Goal: Information Seeking & Learning: Learn about a topic

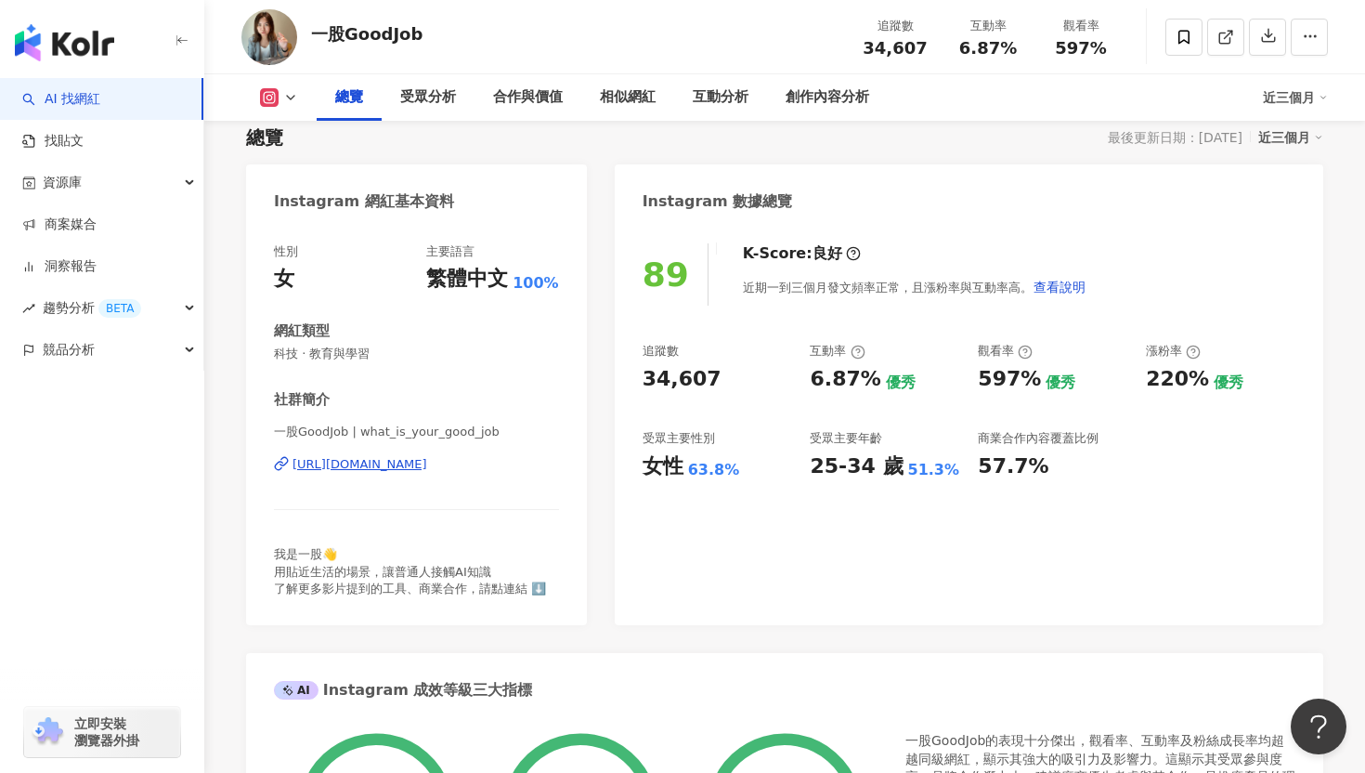
scroll to position [126, 0]
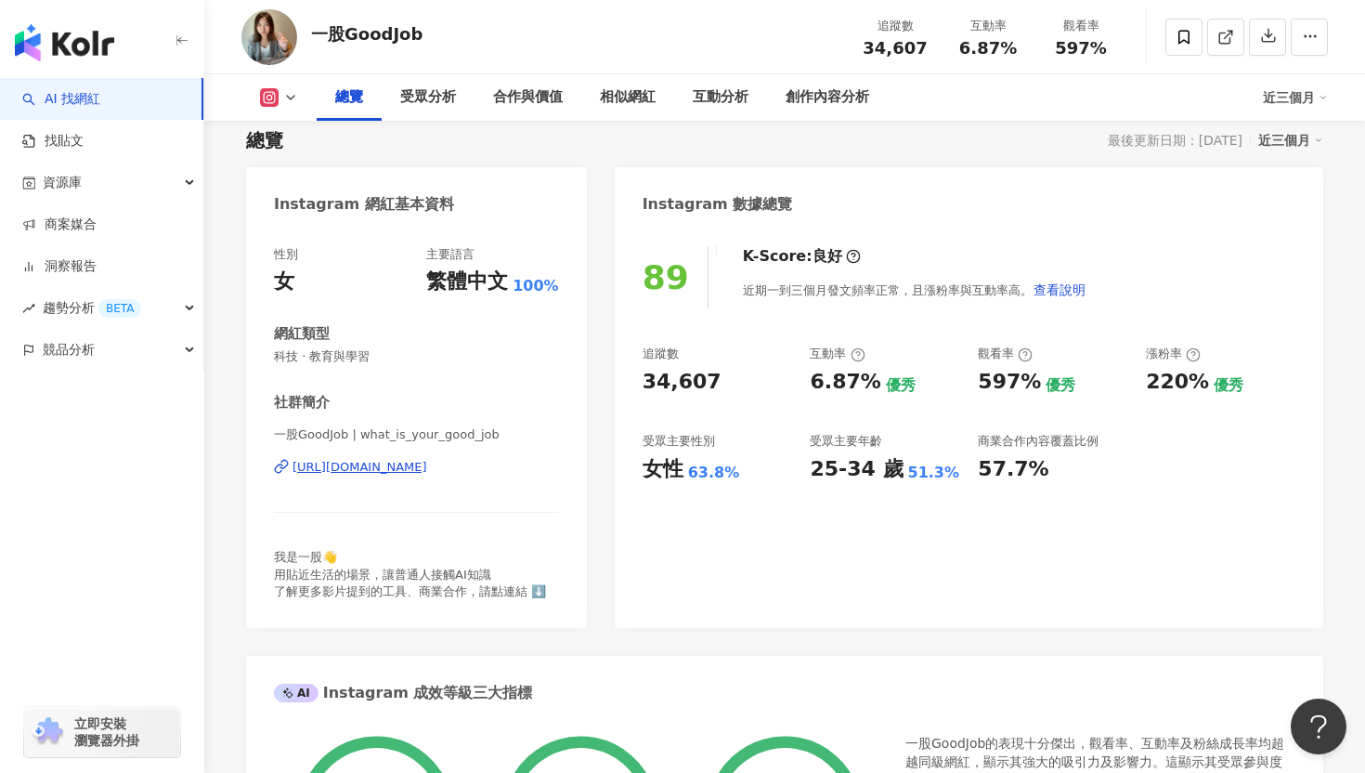
click at [280, 470] on icon at bounding box center [281, 466] width 15 height 15
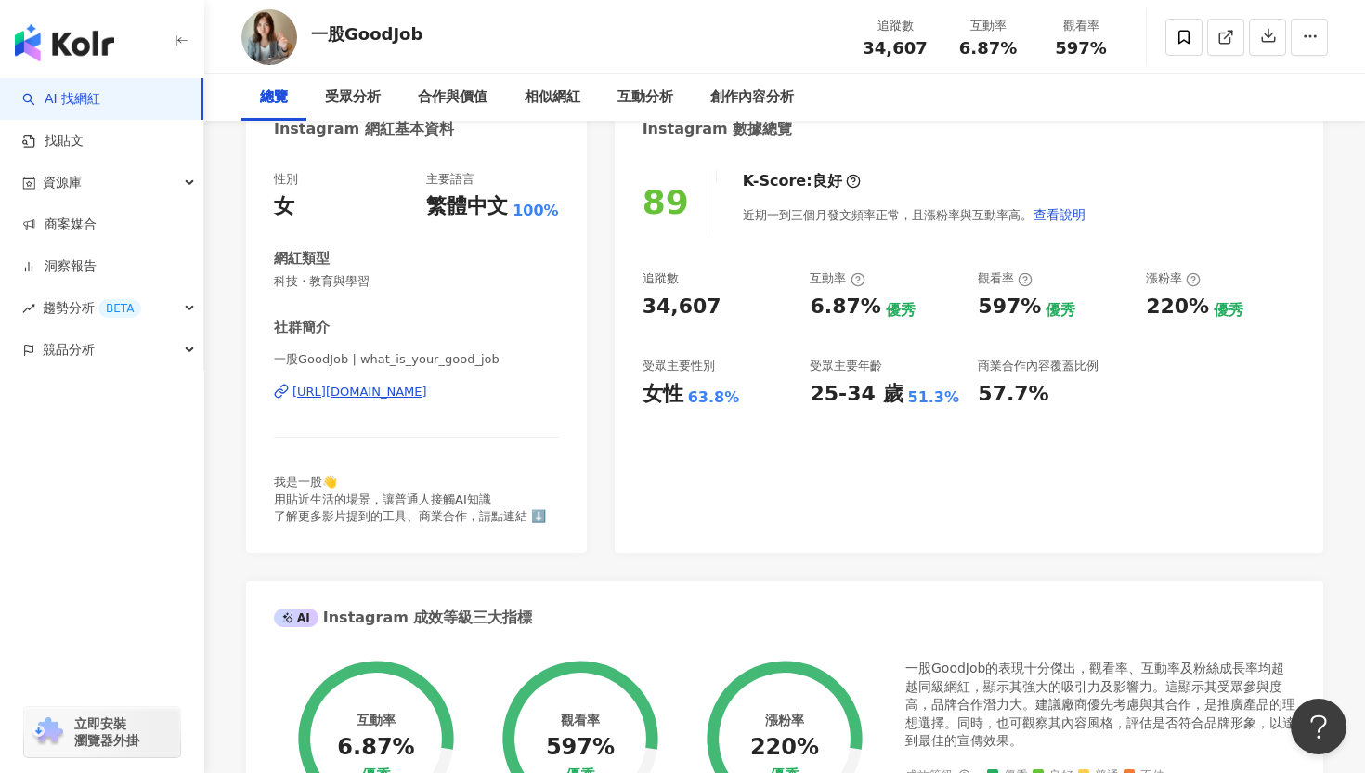
scroll to position [0, 0]
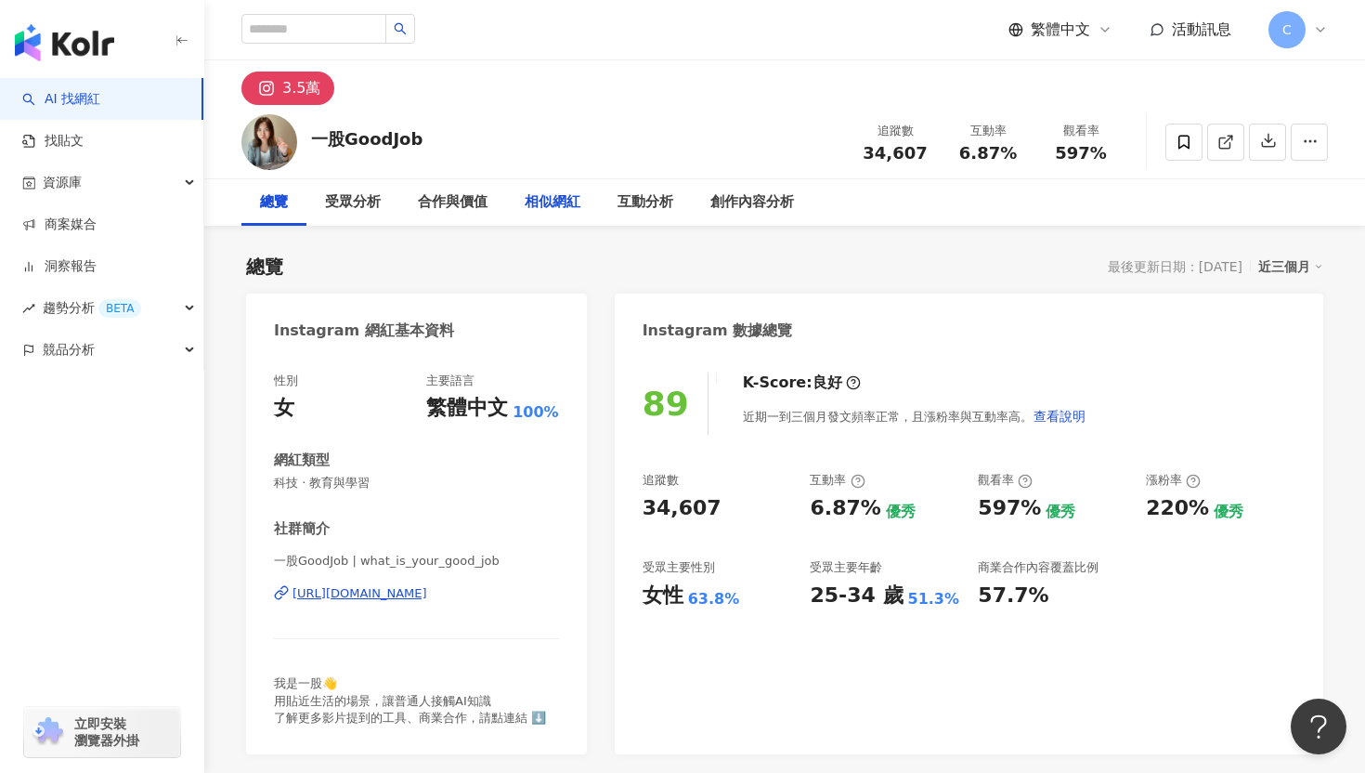
click at [552, 195] on div "相似網紅" at bounding box center [553, 202] width 56 height 22
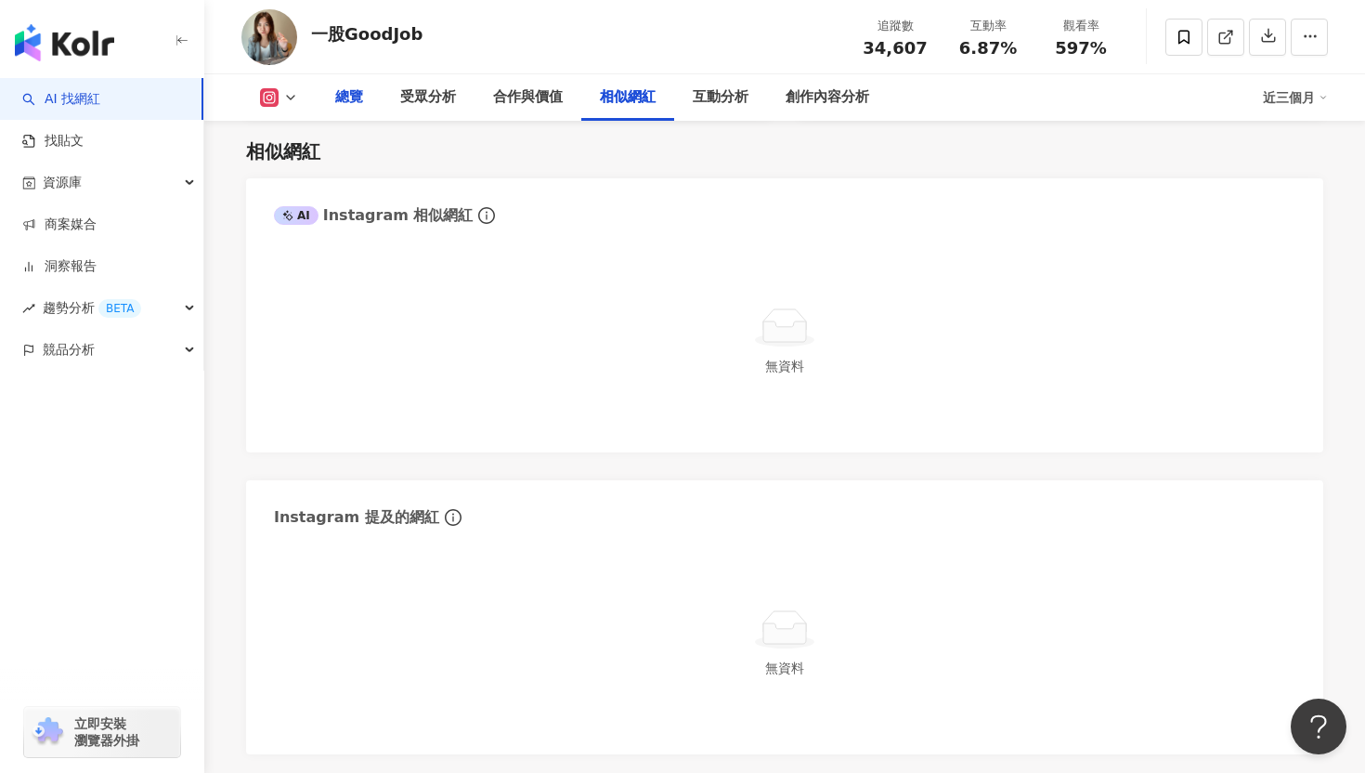
click at [335, 99] on div "總覽" at bounding box center [349, 97] width 28 height 22
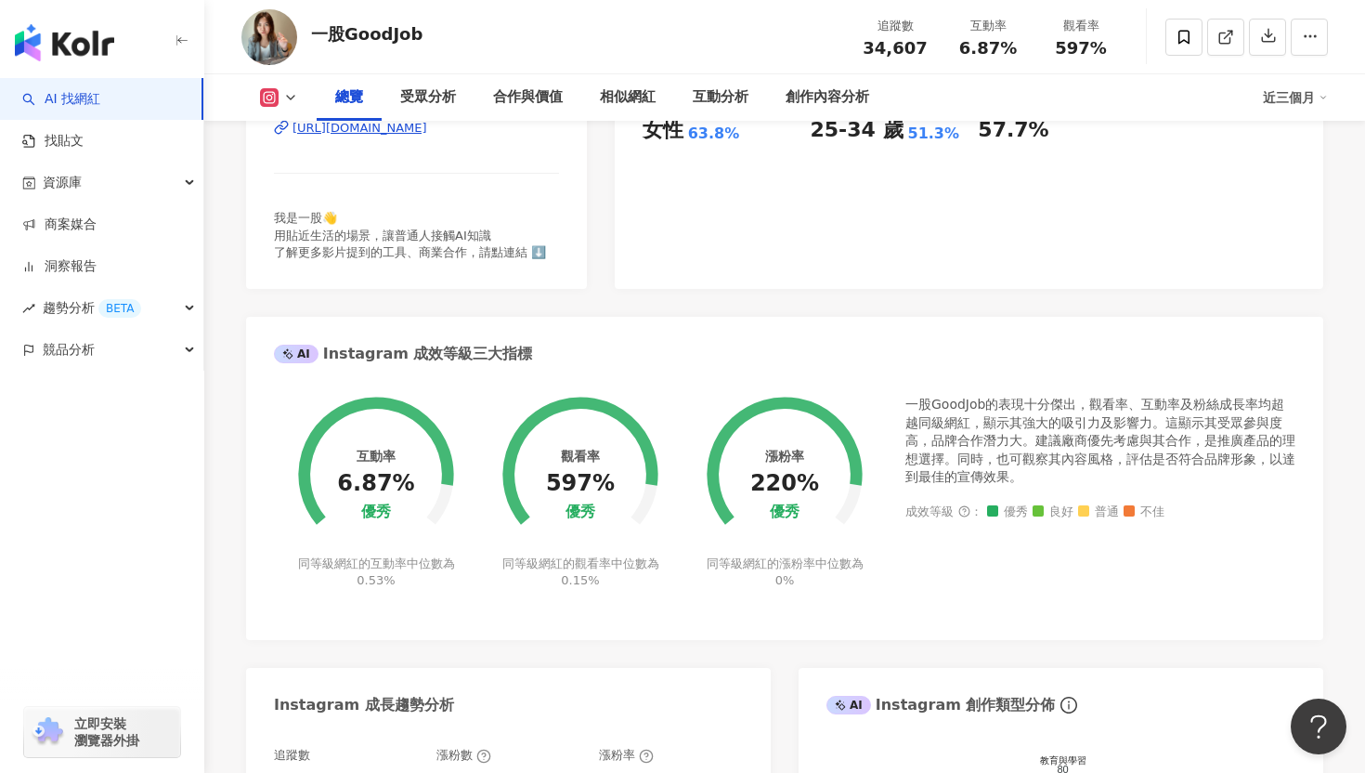
scroll to position [395, 0]
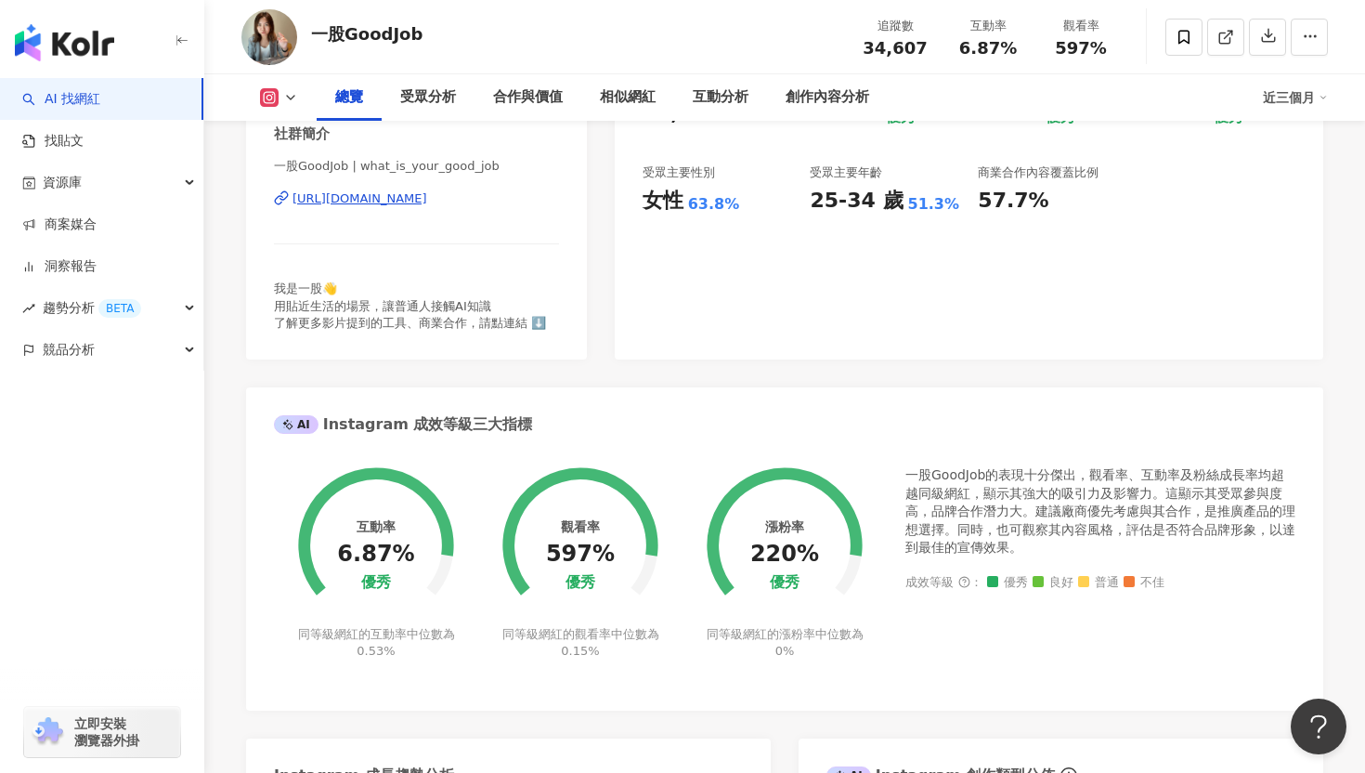
click at [289, 94] on icon at bounding box center [290, 97] width 15 height 15
click at [289, 95] on icon at bounding box center [290, 97] width 15 height 15
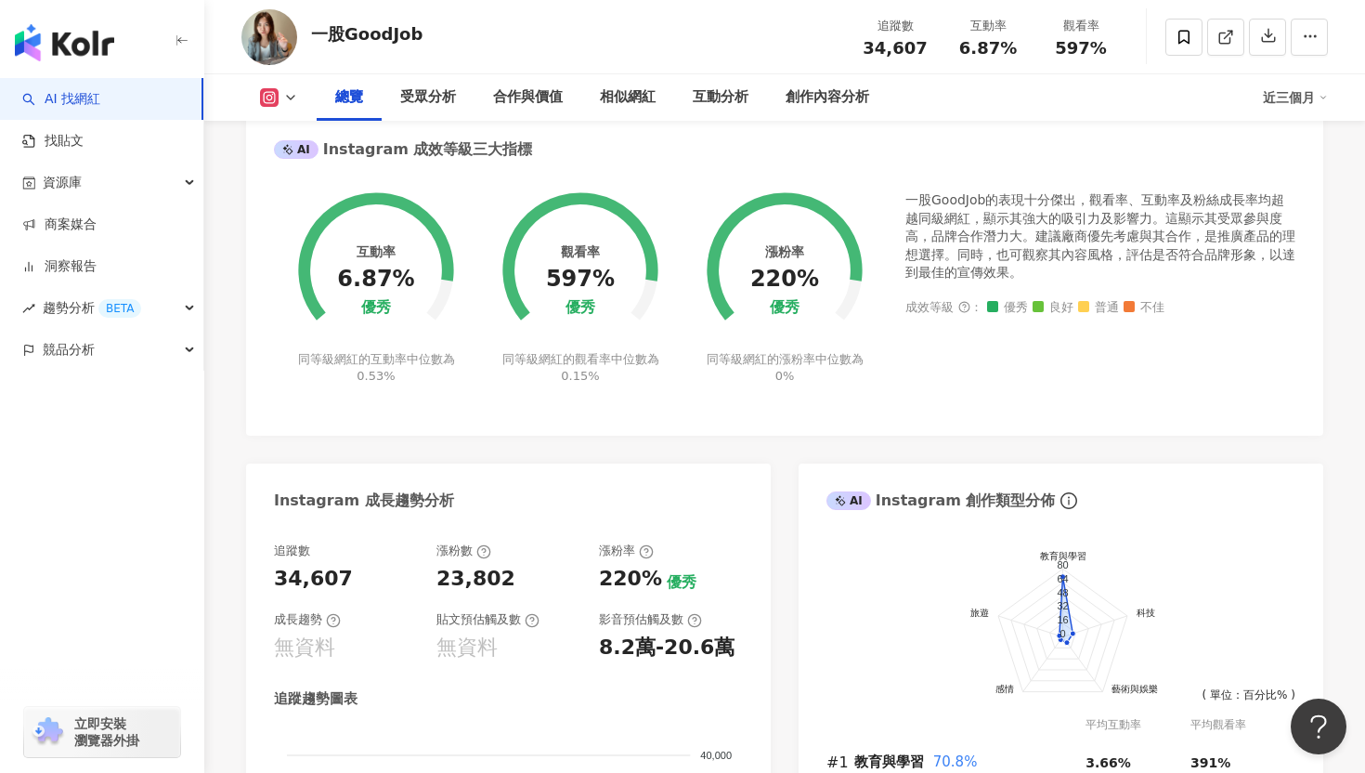
scroll to position [669, 0]
click at [1312, 39] on icon "button" at bounding box center [1310, 36] width 17 height 17
click at [988, 136] on div "AI Instagram 成效等級三大指標" at bounding box center [784, 143] width 1077 height 60
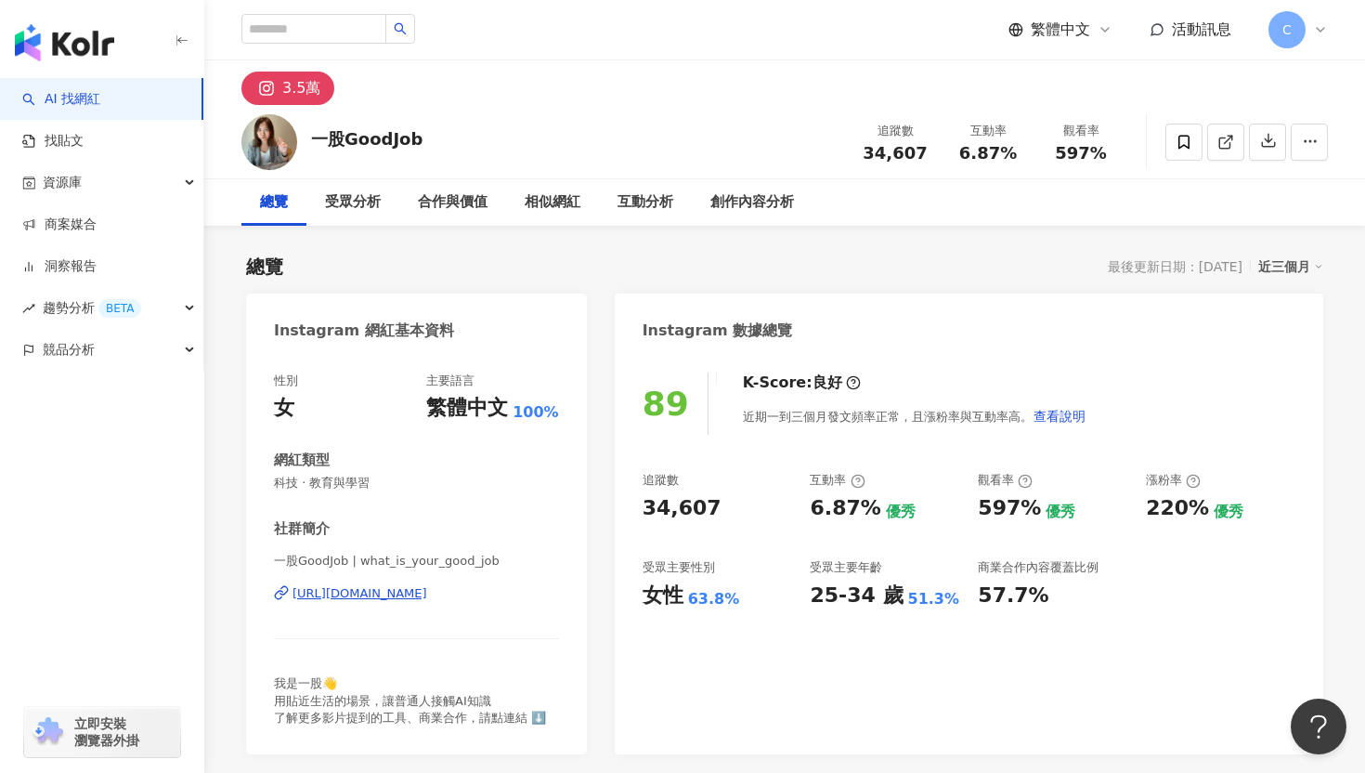
click at [1329, 31] on div "繁體中文 活動訊息 C" at bounding box center [784, 29] width 1161 height 59
click at [1323, 31] on icon at bounding box center [1320, 29] width 15 height 15
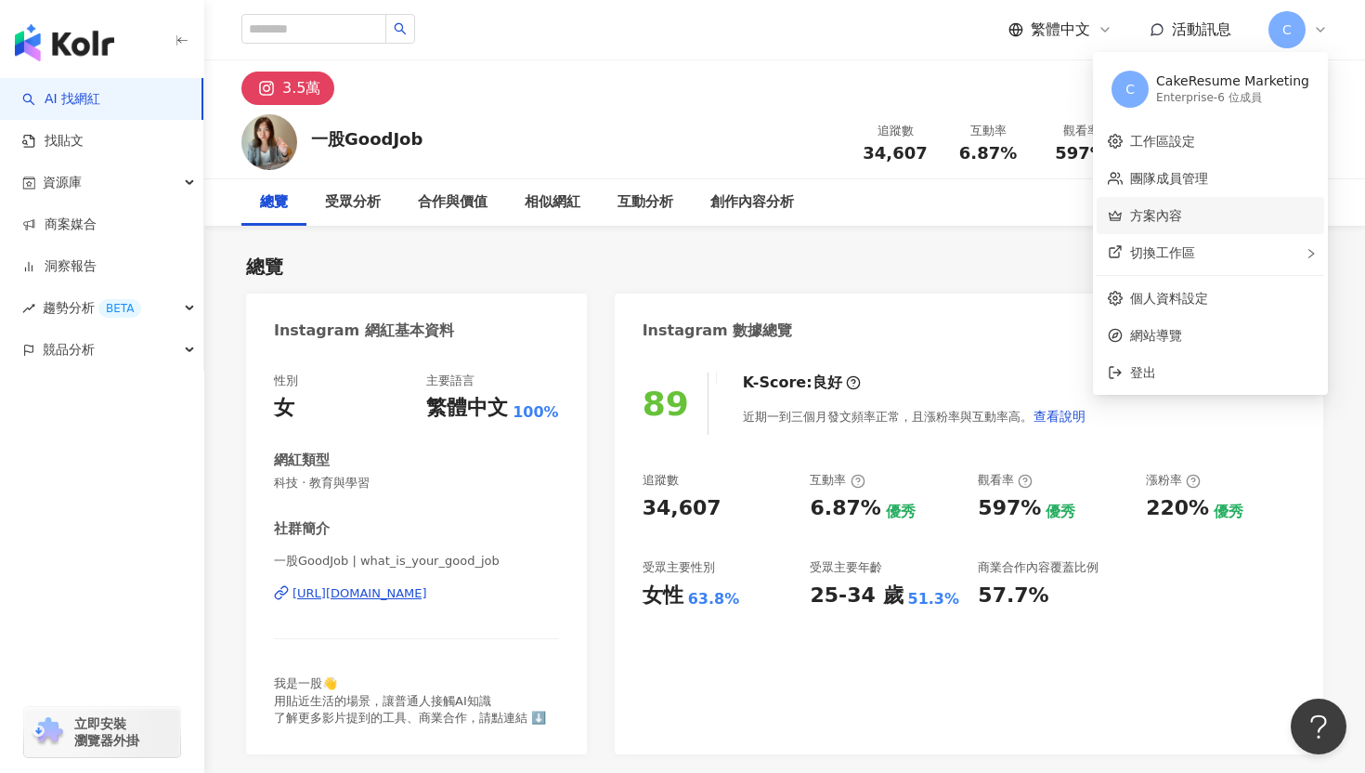
click at [1182, 208] on link "方案內容" at bounding box center [1156, 215] width 52 height 15
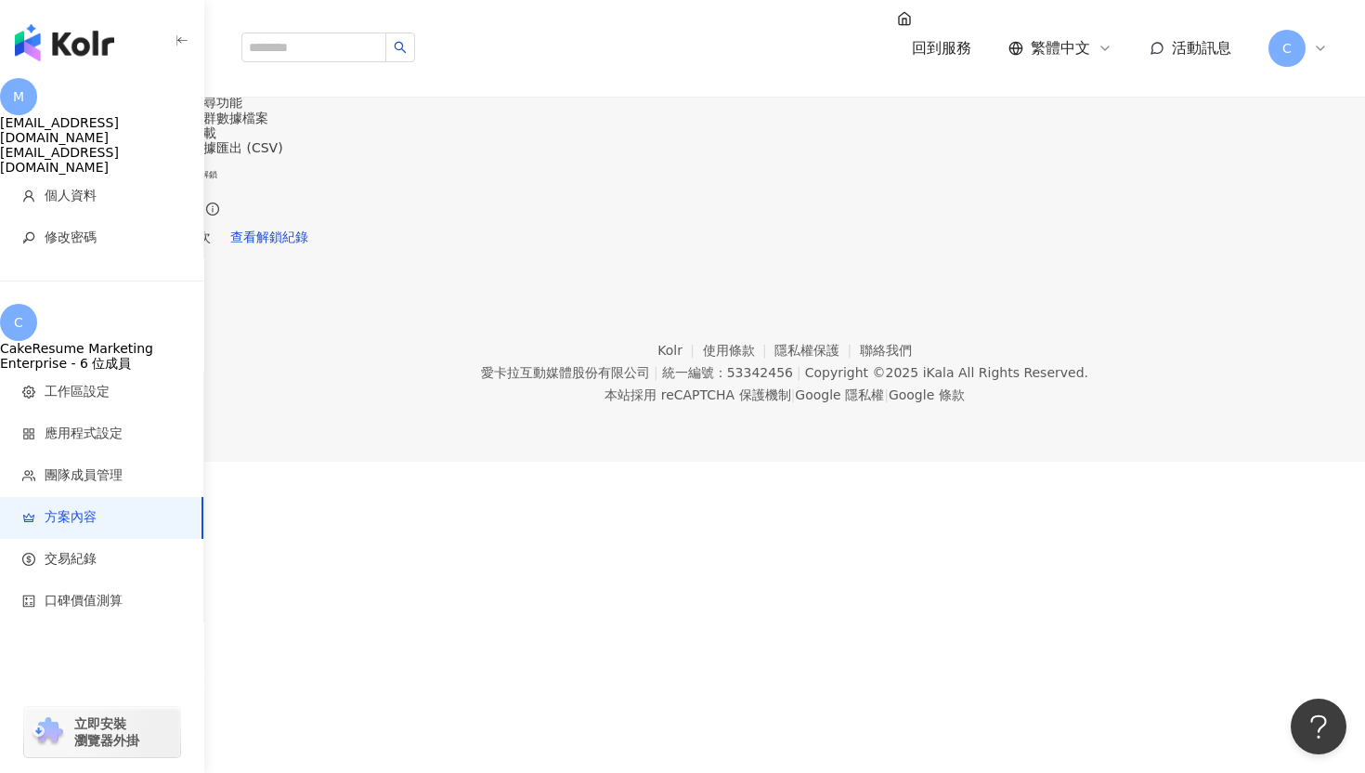
click at [190, 170] on link "看更多功能" at bounding box center [157, 162] width 65 height 15
click at [308, 244] on span "查看解鎖紀錄" at bounding box center [269, 236] width 78 height 15
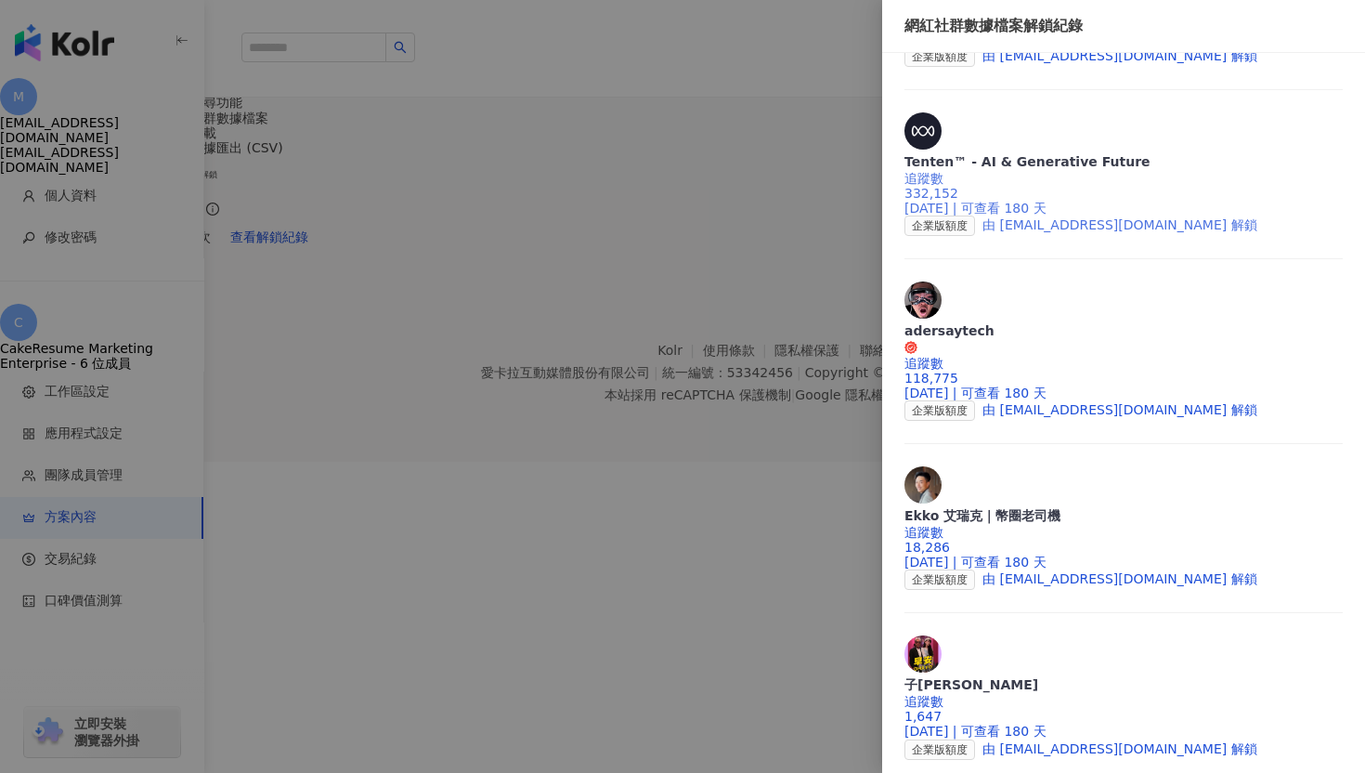
scroll to position [424, 0]
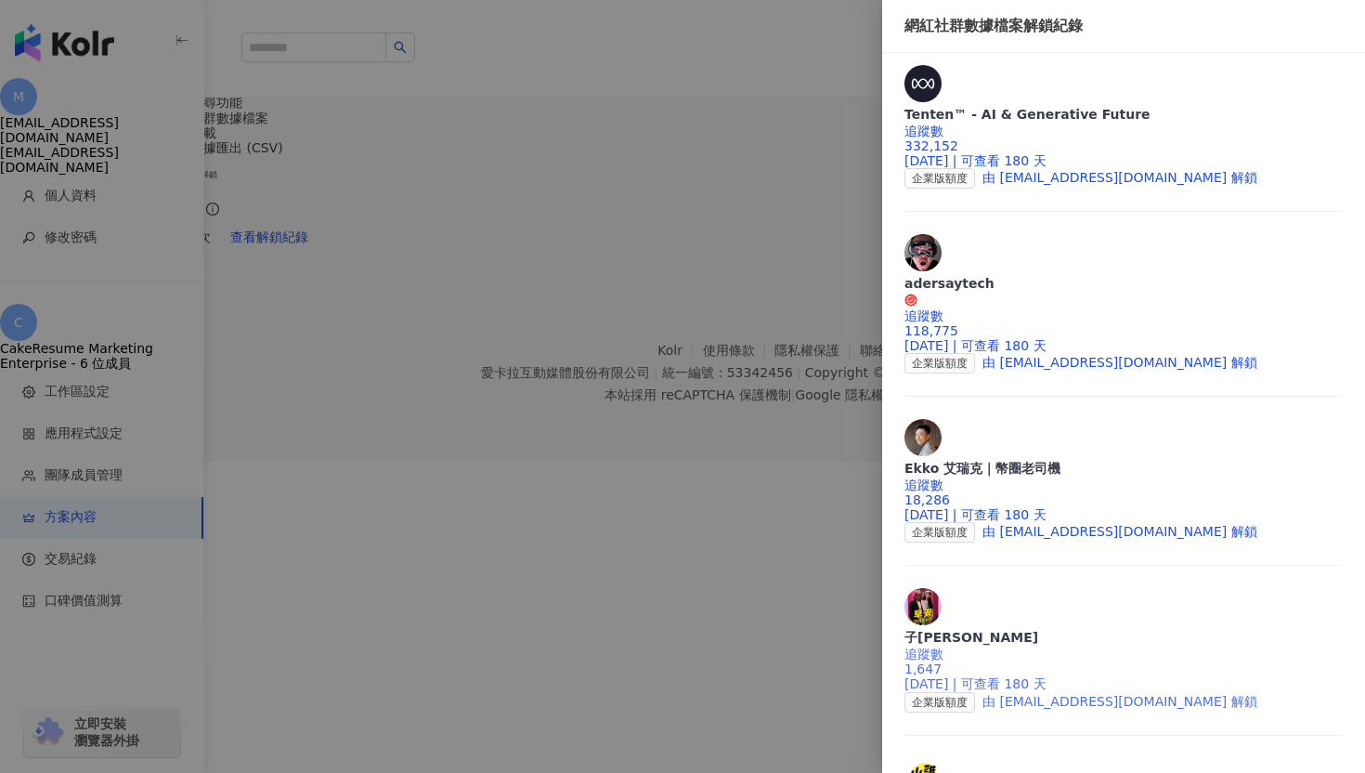
click at [989, 628] on div "子[PERSON_NAME]" at bounding box center [1124, 637] width 438 height 19
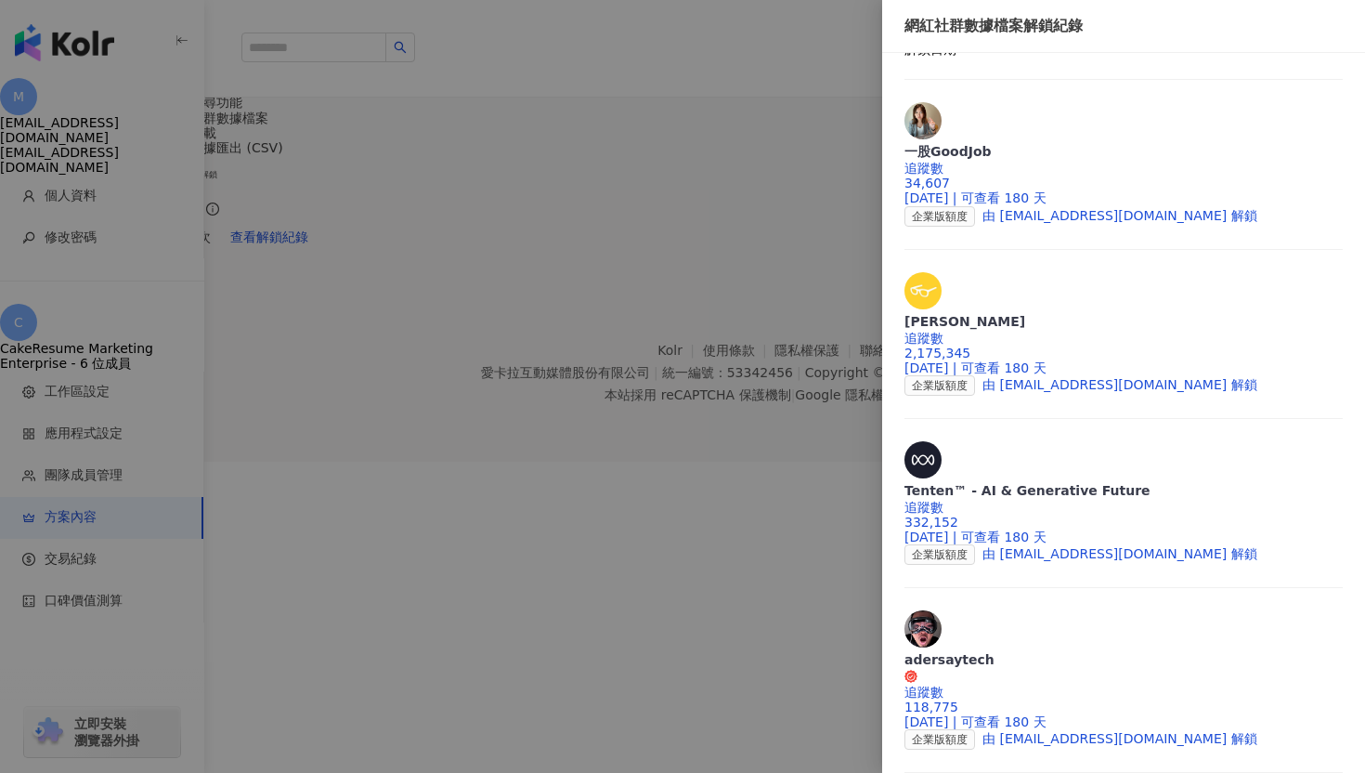
scroll to position [0, 0]
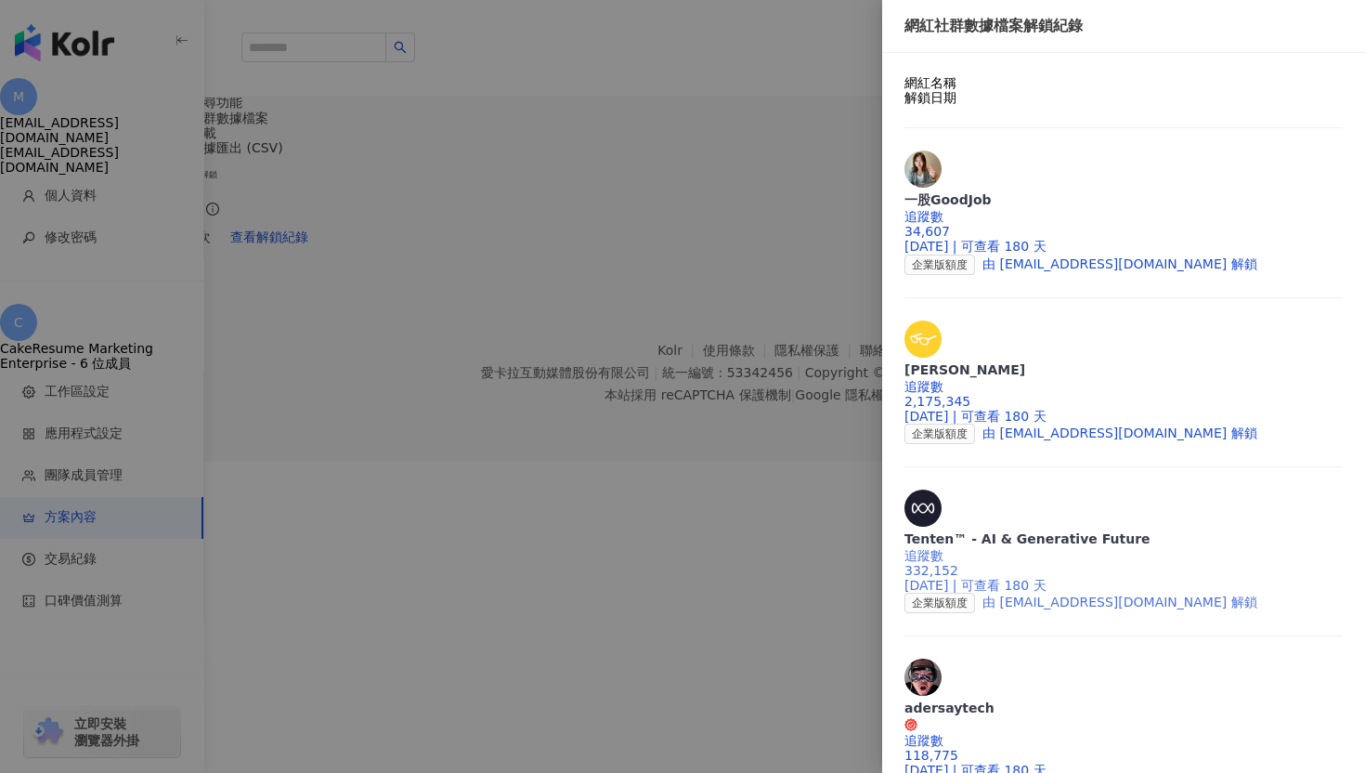
click at [1060, 529] on div "Tenten™ - AI & Generative Future" at bounding box center [1124, 538] width 438 height 19
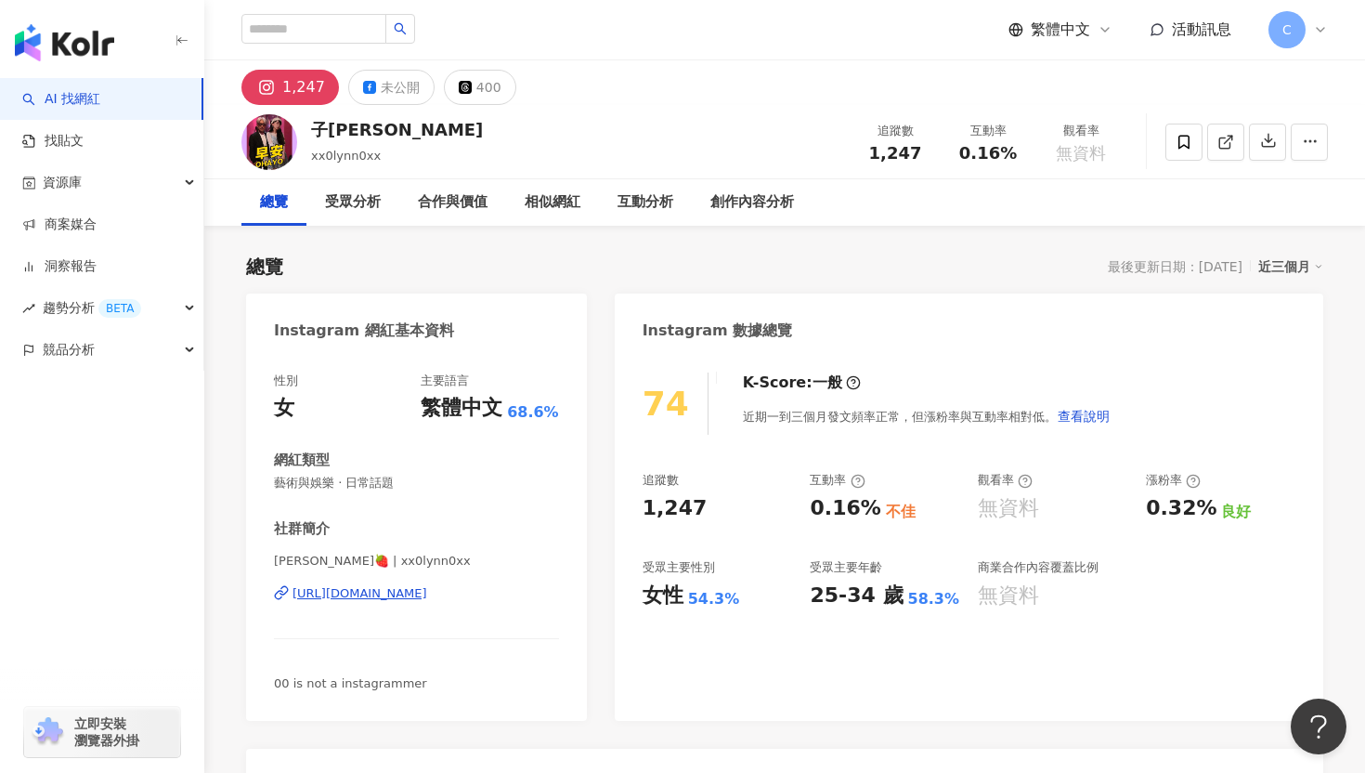
click at [303, 84] on div "1,247" at bounding box center [303, 87] width 43 height 26
click at [291, 90] on div "1,247" at bounding box center [303, 87] width 43 height 26
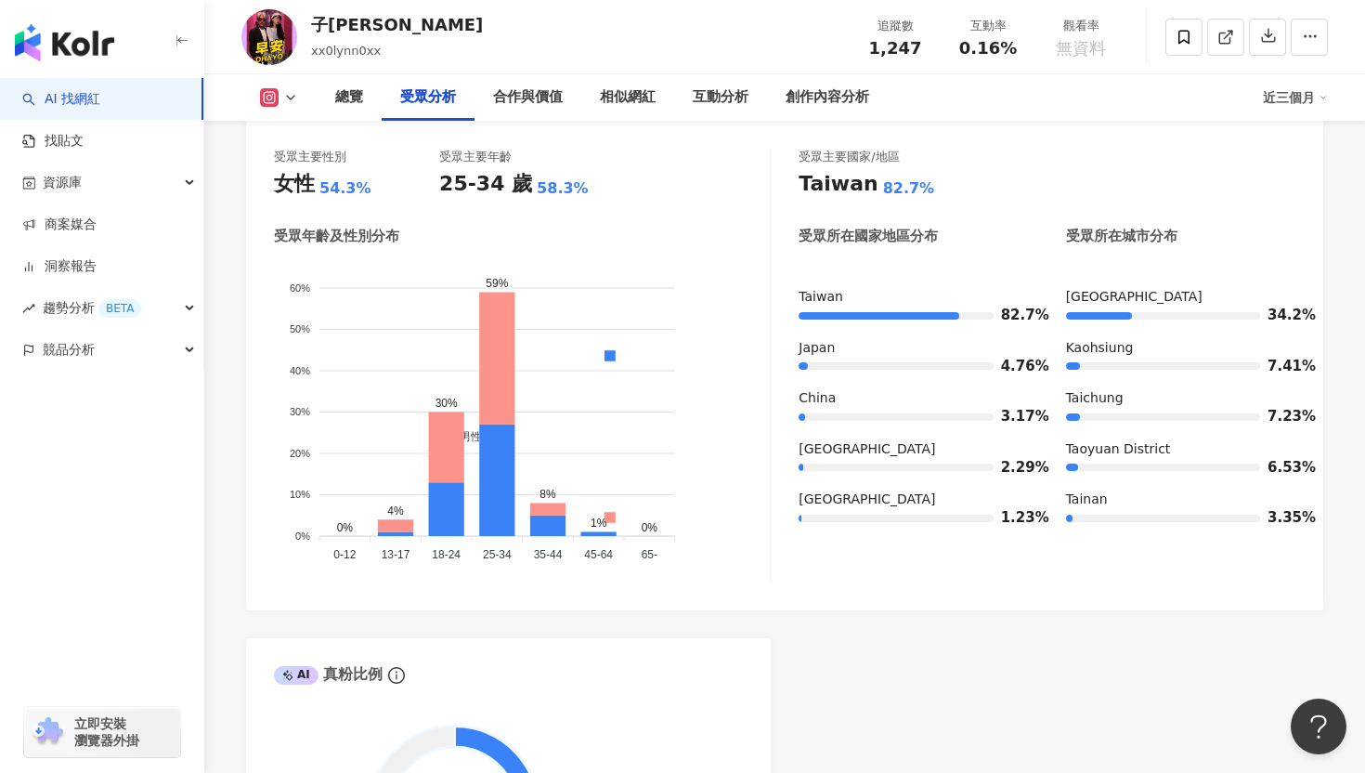
scroll to position [1648, 0]
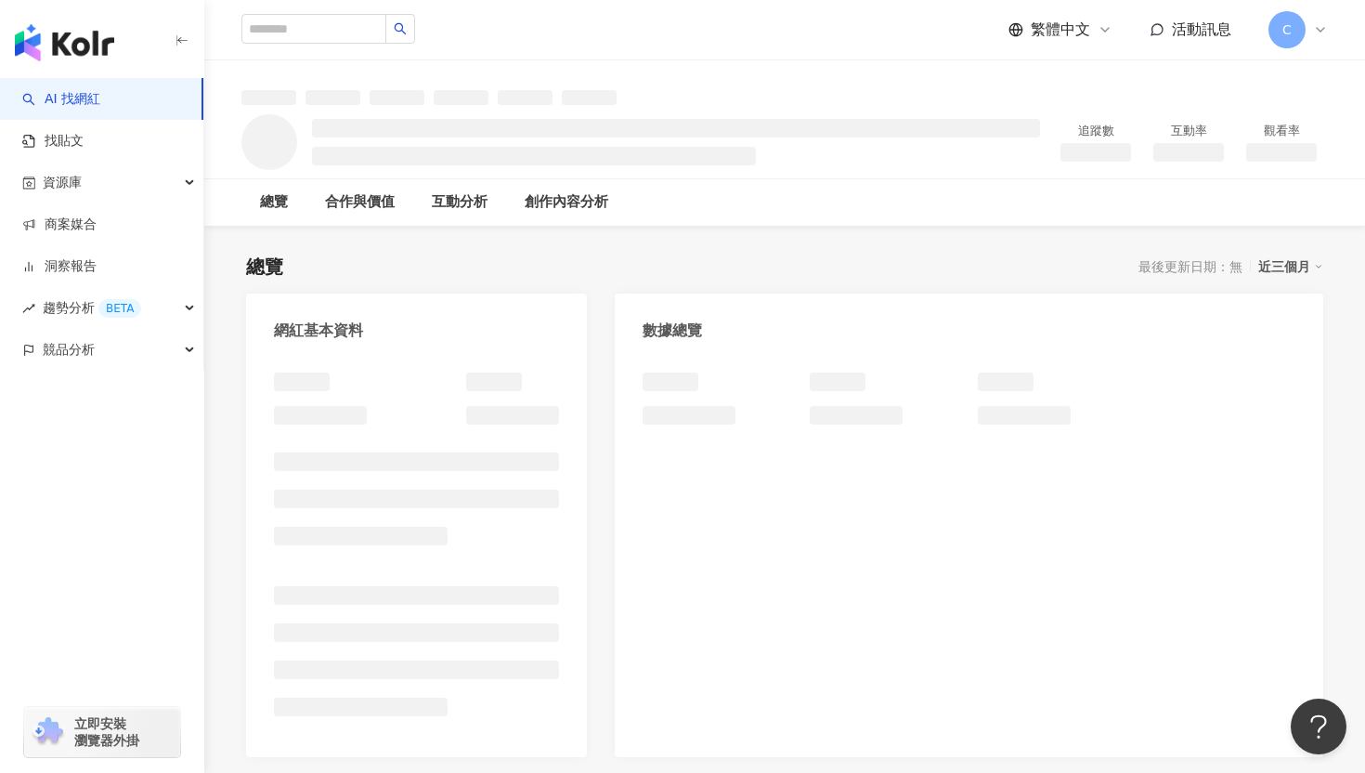
scroll to position [1, 0]
